Goal: Task Accomplishment & Management: Use online tool/utility

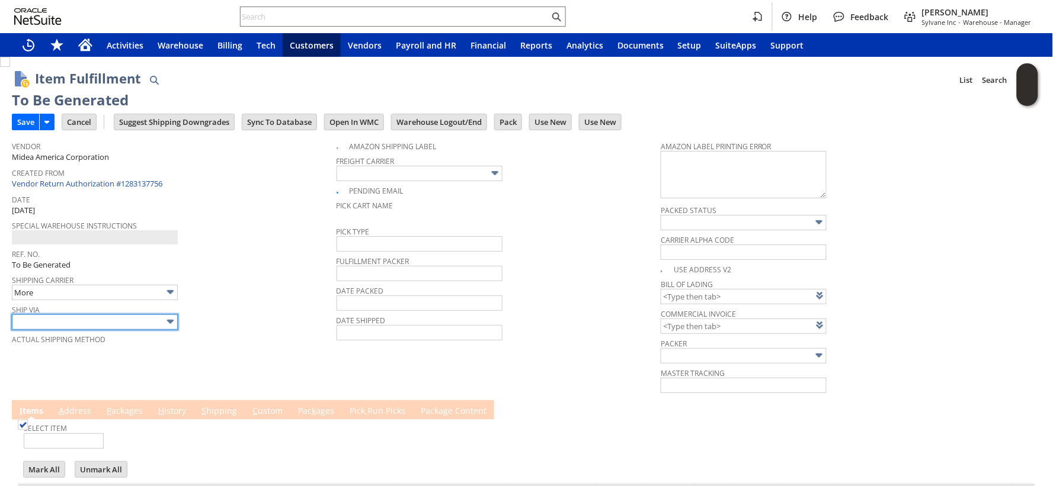
click at [56, 321] on input "text" at bounding box center [95, 322] width 166 height 15
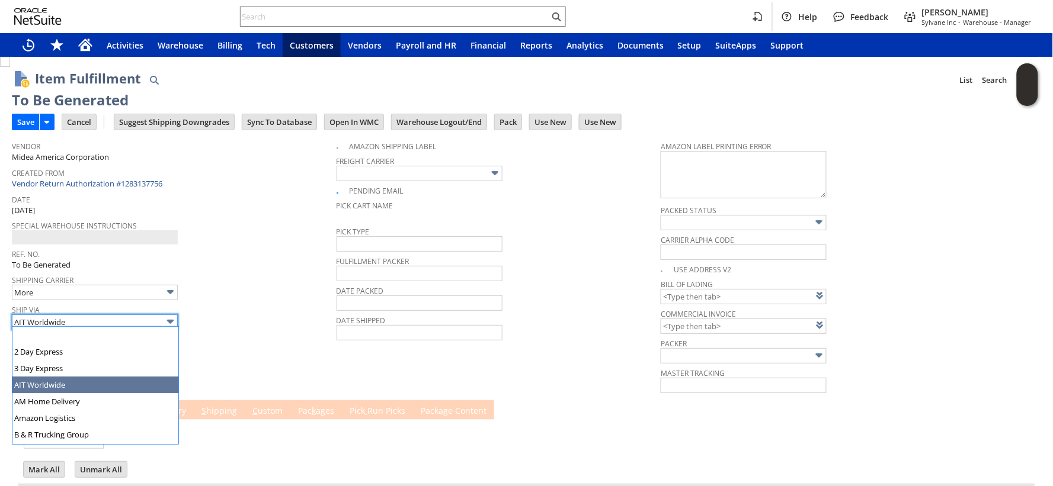
scroll to position [49, 0]
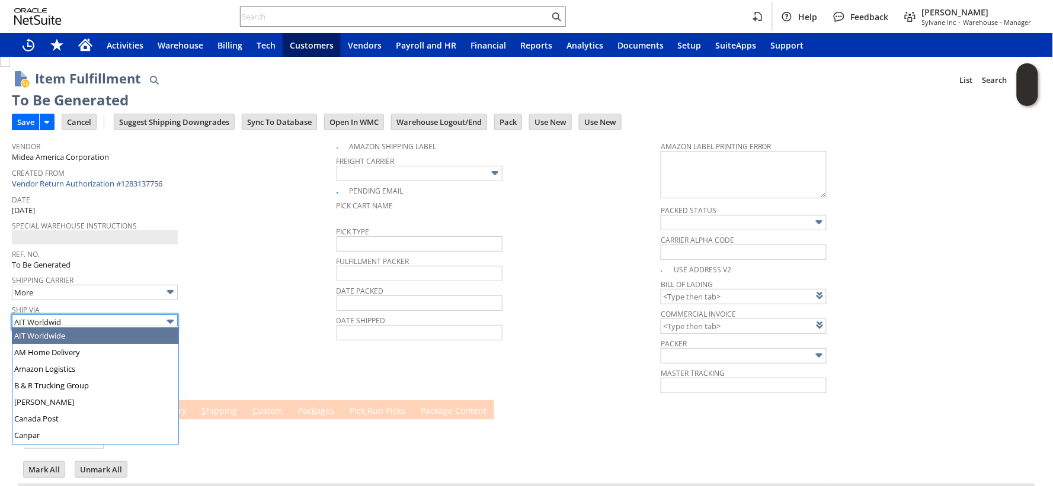
drag, startPoint x: 97, startPoint y: 311, endPoint x: 0, endPoint y: 306, distance: 97.3
click at [0, 306] on div "Item Fulfillment List Search More Add To Shortcuts To Be Generated Go Save Save…" at bounding box center [526, 330] width 1053 height 547
type input "AIT Worldwide"
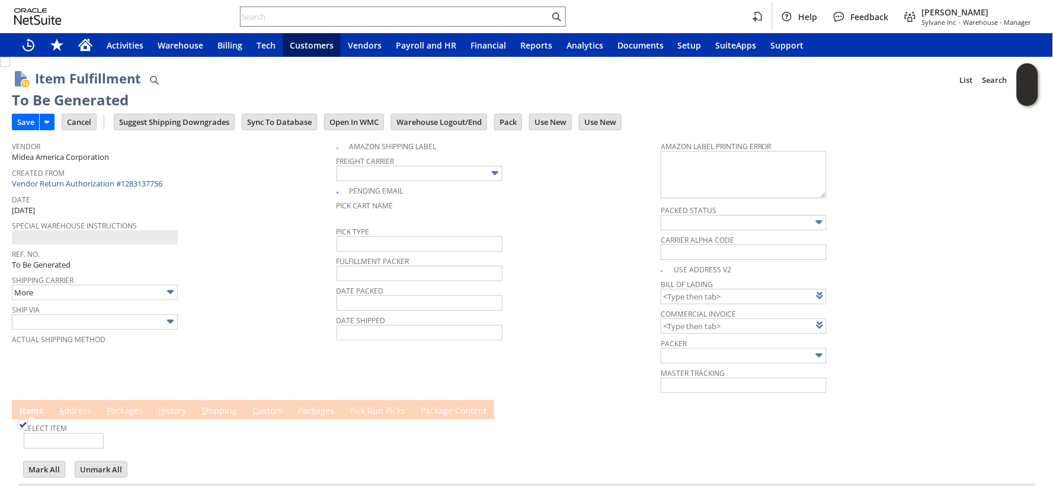
click at [226, 284] on div "Shipping Carrier More" at bounding box center [171, 286] width 319 height 28
click at [128, 413] on link "P ackages" at bounding box center [125, 411] width 42 height 13
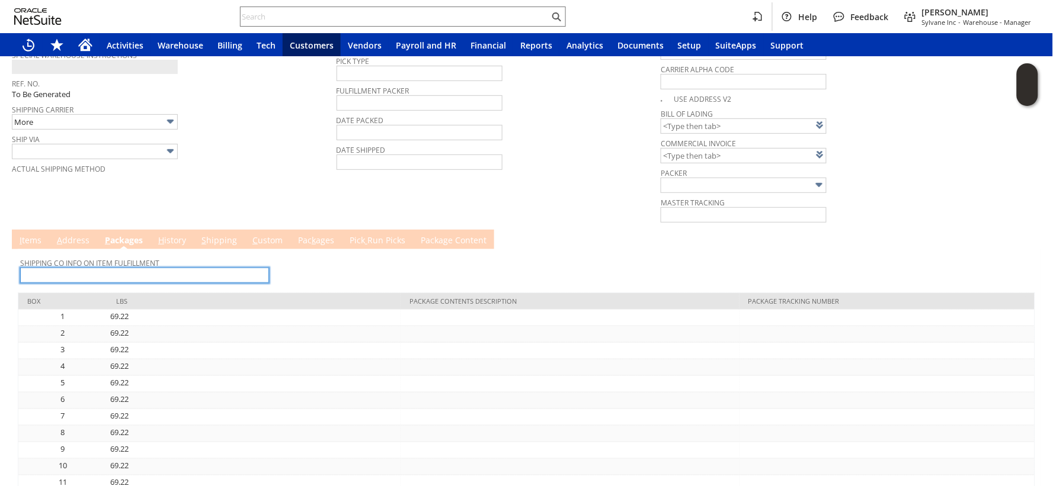
scroll to position [263, 0]
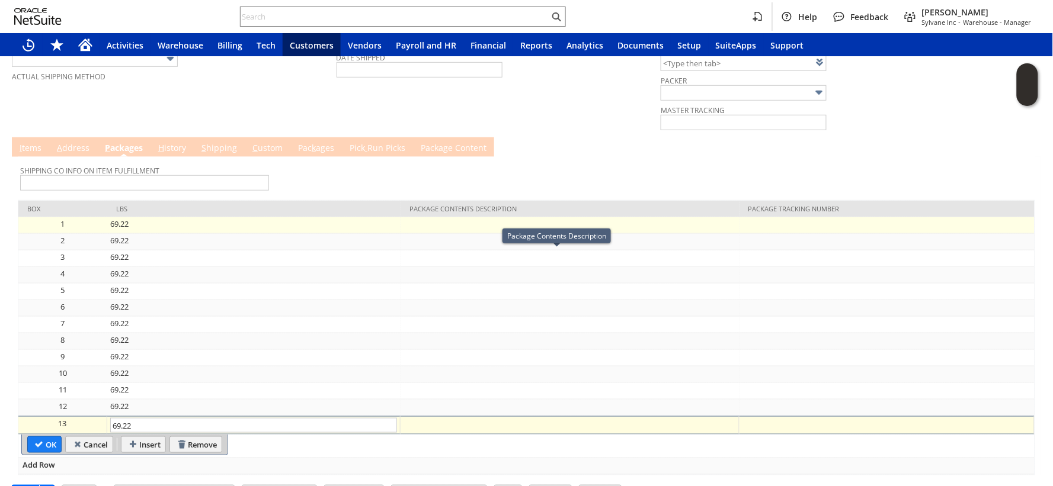
click at [780, 230] on td at bounding box center [886, 225] width 295 height 17
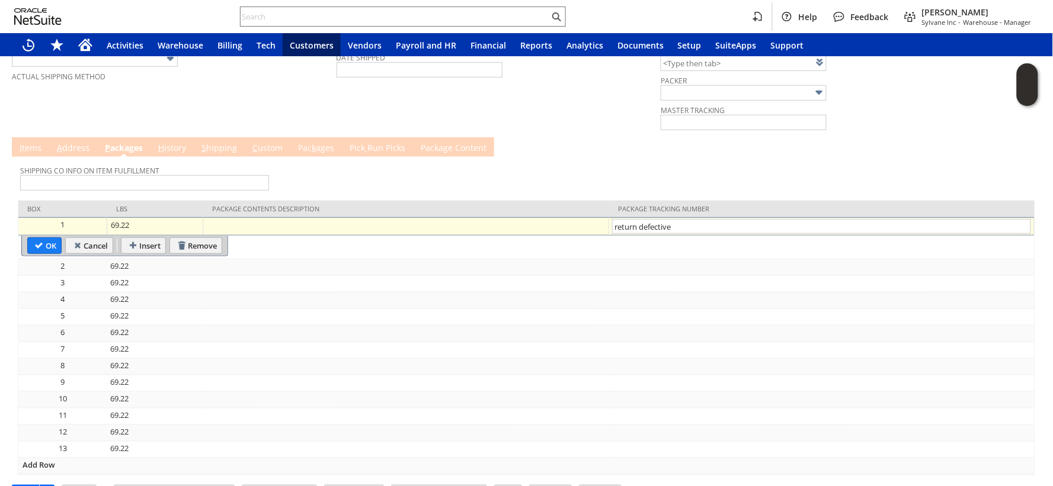
type input "return defective"
click at [217, 110] on td "Vendor Midea America Corporation Created From Vendor Return Authorization #1283…" at bounding box center [174, 1] width 325 height 259
click at [50, 245] on input "OK" at bounding box center [44, 245] width 33 height 15
type input "Add"
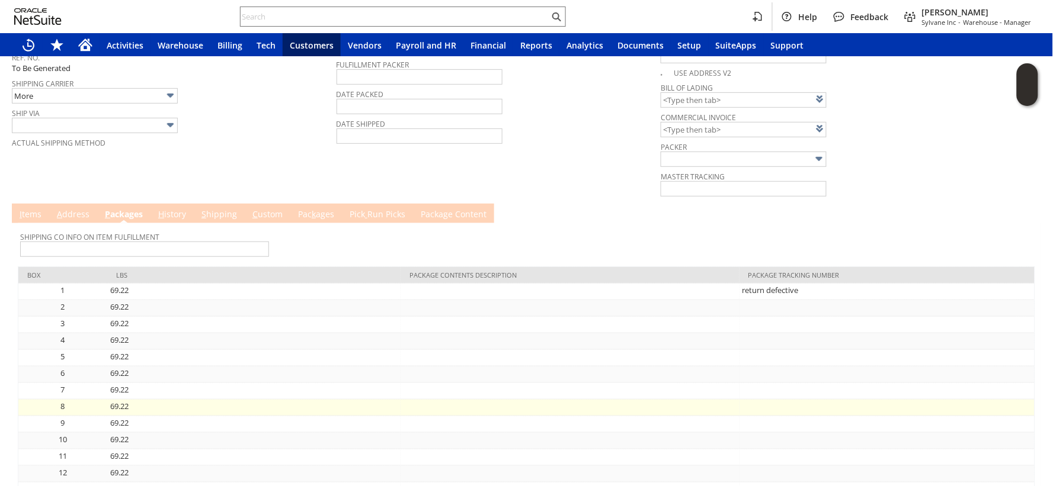
scroll to position [292, 0]
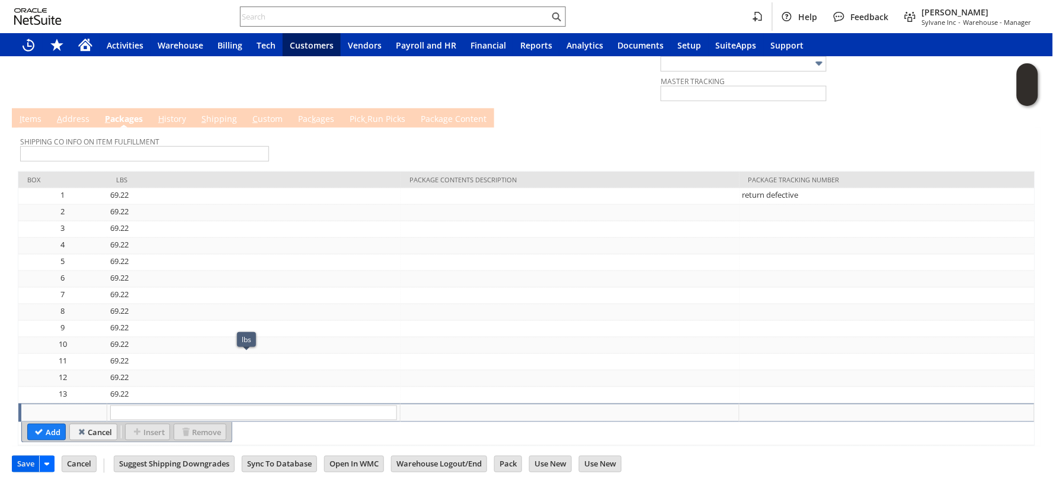
click at [21, 463] on input "Save" at bounding box center [25, 464] width 27 height 15
click at [34, 120] on link "I tems" at bounding box center [31, 119] width 28 height 13
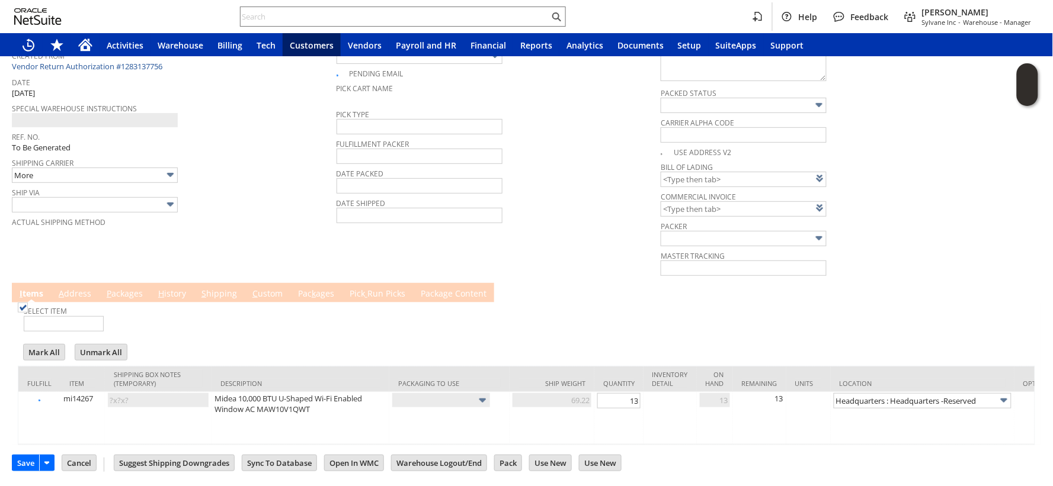
scroll to position [125, 0]
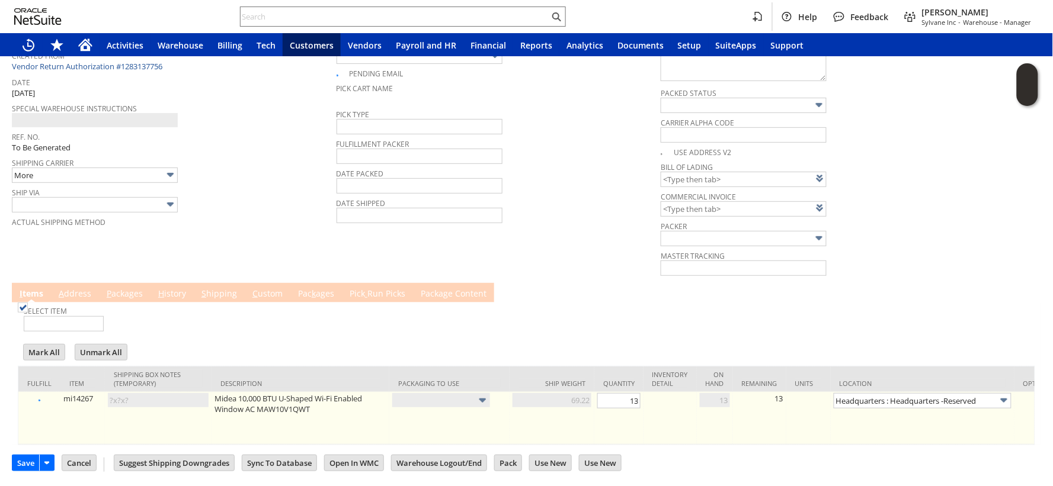
click at [648, 395] on link "Set" at bounding box center [648, 399] width 0 height 8
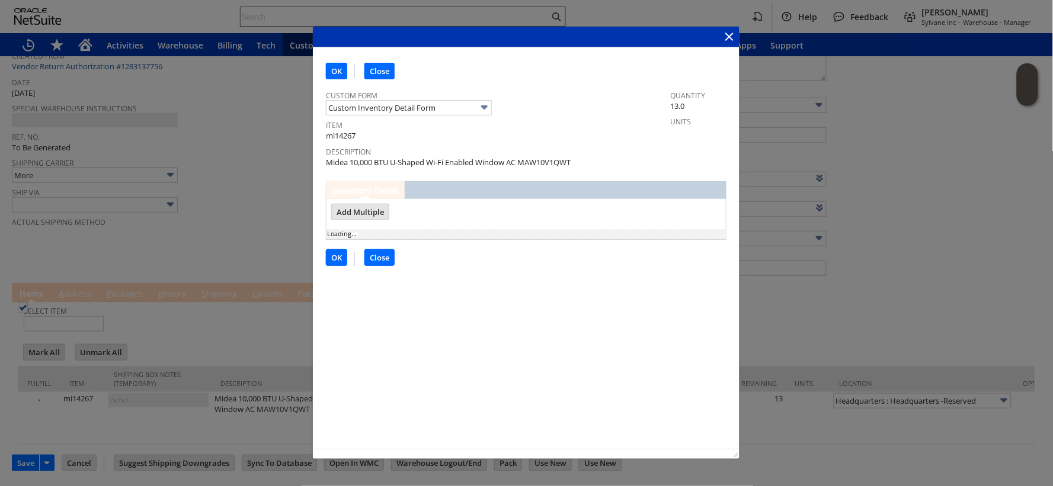
scroll to position [0, 0]
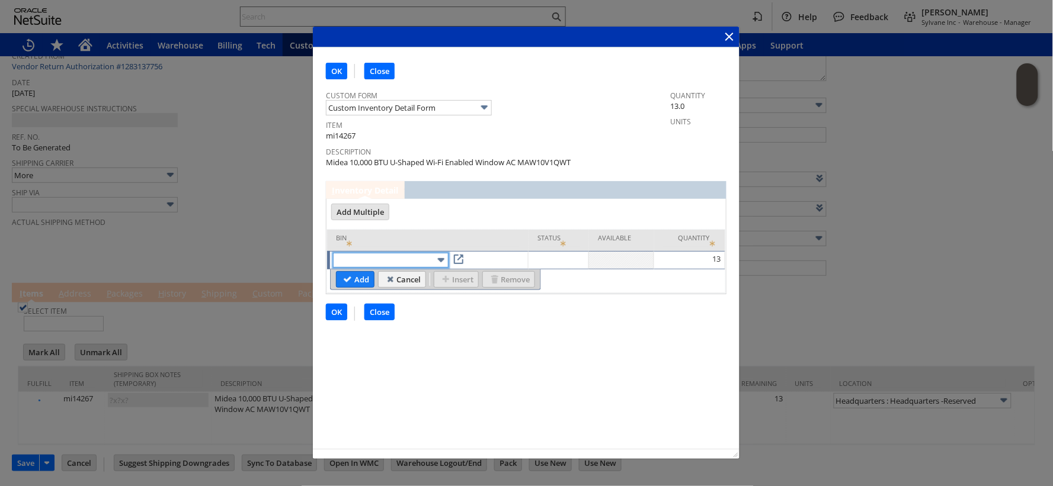
click at [374, 254] on input "text" at bounding box center [390, 259] width 116 height 15
click at [367, 253] on input "text" at bounding box center [390, 259] width 116 height 15
click at [364, 254] on input "text" at bounding box center [390, 259] width 116 height 15
click at [389, 252] on input "text" at bounding box center [390, 259] width 116 height 15
click at [393, 256] on input "text" at bounding box center [390, 259] width 116 height 15
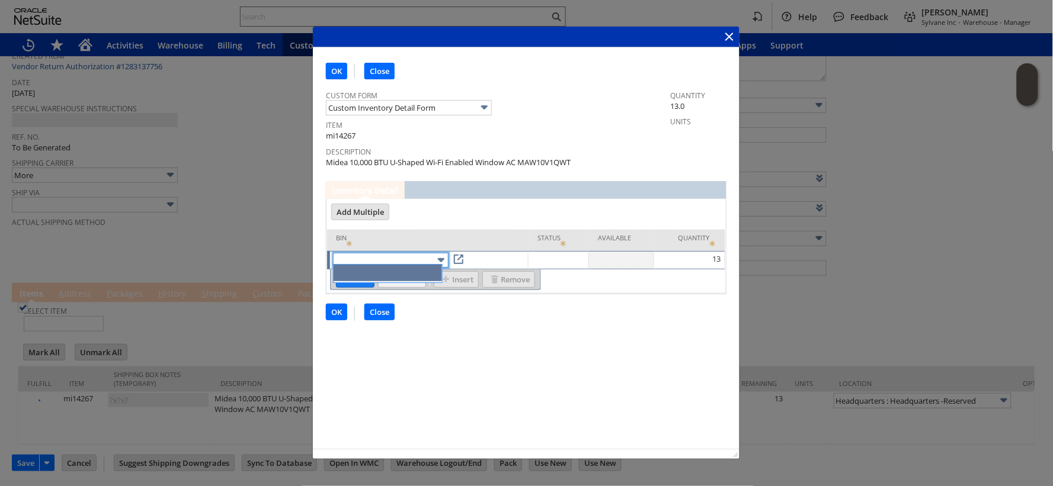
click at [393, 256] on input "text" at bounding box center [390, 259] width 116 height 15
click at [371, 313] on input "Close" at bounding box center [378, 311] width 29 height 15
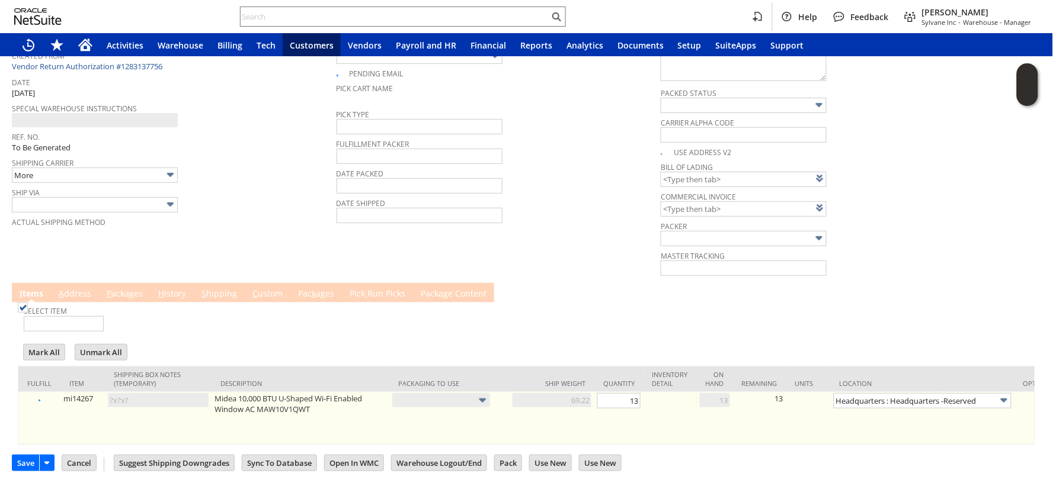
click at [648, 395] on link "Set" at bounding box center [648, 399] width 0 height 8
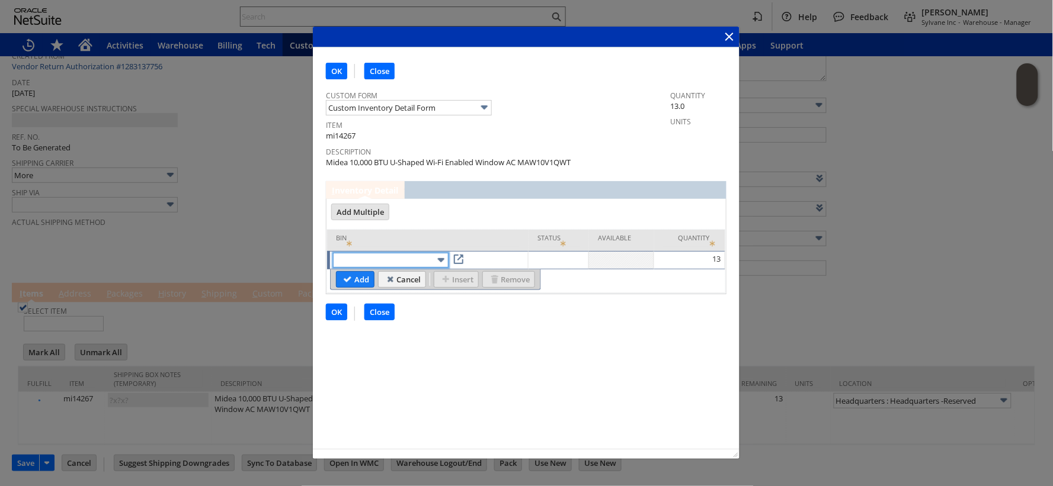
click at [364, 256] on input "text" at bounding box center [390, 259] width 116 height 15
type input "res"
click at [344, 309] on input "OK" at bounding box center [336, 311] width 20 height 15
type input "Add"
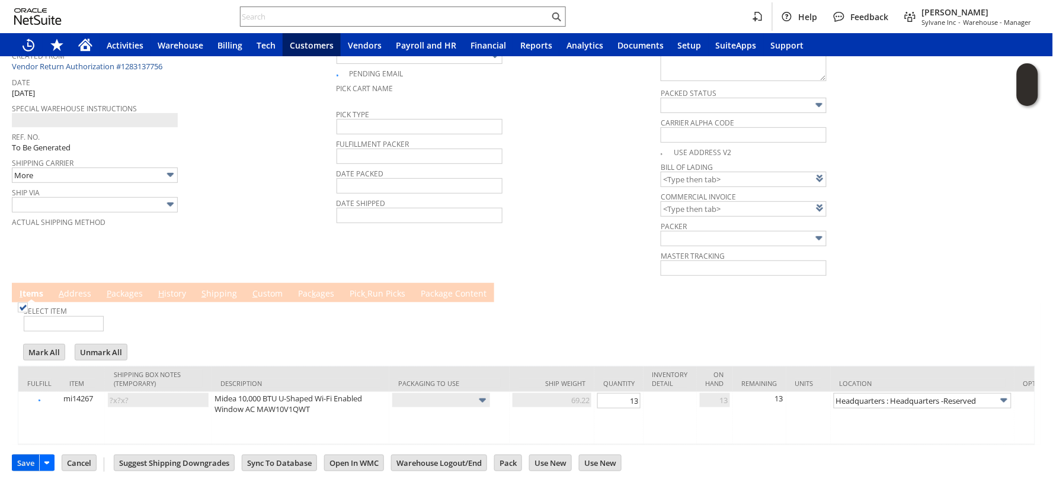
click at [21, 462] on input "Save" at bounding box center [25, 463] width 27 height 15
